Goal: Task Accomplishment & Management: Manage account settings

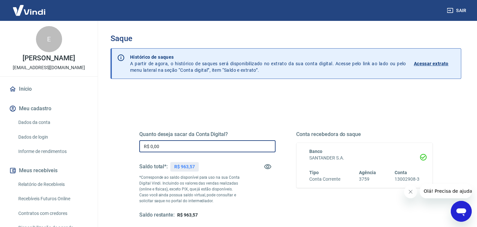
drag, startPoint x: 177, startPoint y: 147, endPoint x: 117, endPoint y: 143, distance: 60.2
click at [117, 143] on div "Quanto deseja sacar da Conta Digital? R$ 0,00 ​ Saldo total*: R$ 963,57 *Corres…" at bounding box center [285, 207] width 351 height 234
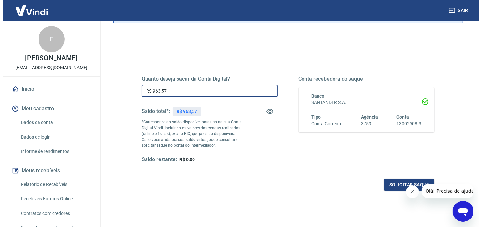
scroll to position [61, 0]
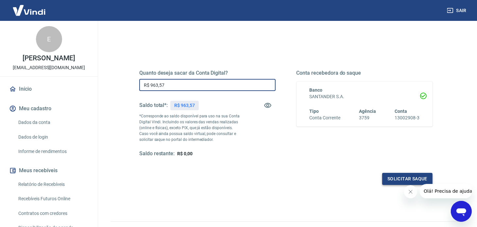
type input "R$ 963,57"
click at [415, 178] on button "Solicitar saque" at bounding box center [407, 179] width 50 height 12
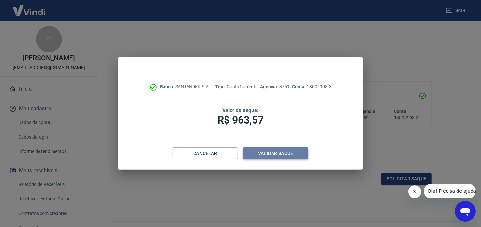
click at [284, 150] on button "Validar saque" at bounding box center [275, 154] width 65 height 12
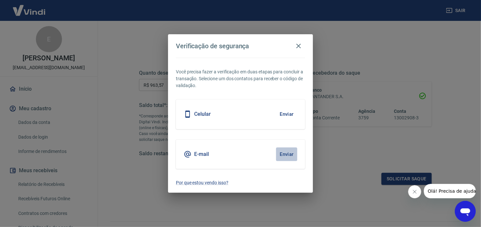
click at [280, 150] on button "Enviar" at bounding box center [286, 155] width 21 height 14
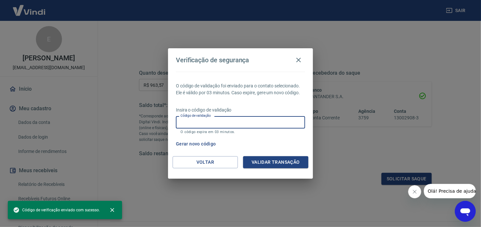
click at [268, 124] on input "Código de validação" at bounding box center [240, 122] width 129 height 12
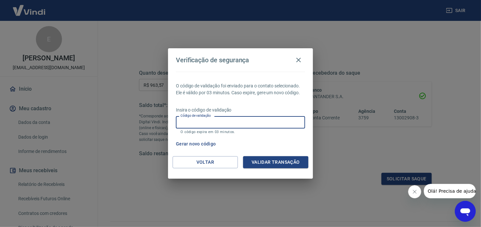
paste input "572597"
type input "572597"
click at [279, 162] on button "Validar transação" at bounding box center [275, 162] width 65 height 12
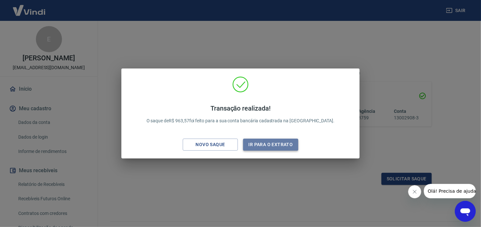
click at [262, 144] on button "Ir para o extrato" at bounding box center [270, 145] width 55 height 12
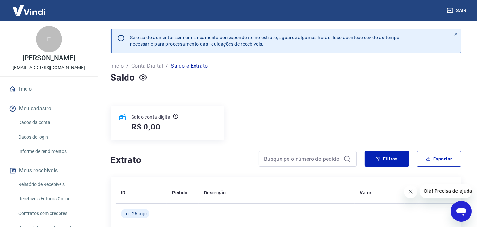
click at [455, 9] on button "Sair" at bounding box center [457, 11] width 24 height 12
